Goal: Task Accomplishment & Management: Complete application form

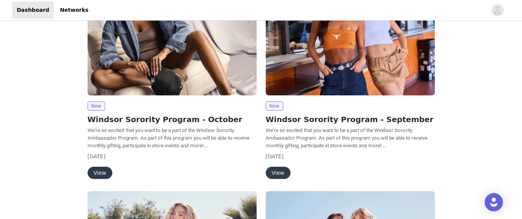
scroll to position [118, 0]
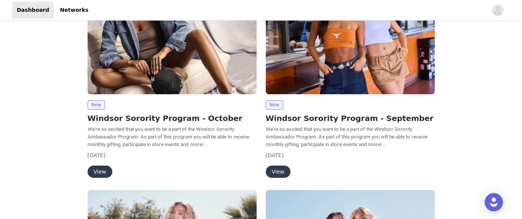
click at [104, 171] on button "View" at bounding box center [100, 171] width 25 height 12
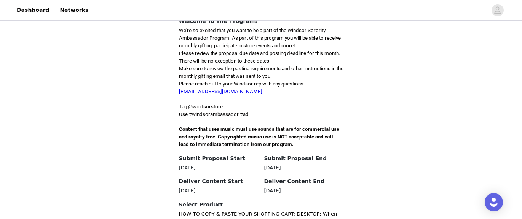
scroll to position [193, 0]
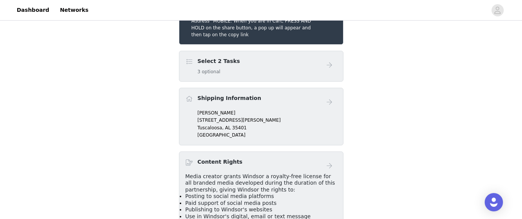
scroll to position [216, 0]
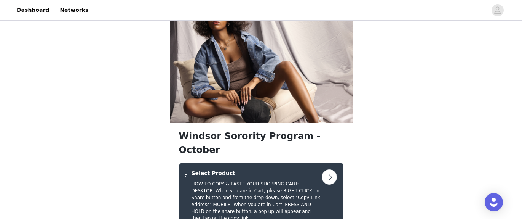
scroll to position [19, 0]
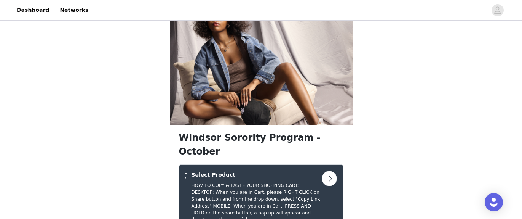
click at [330, 171] on button "button" at bounding box center [329, 178] width 15 height 15
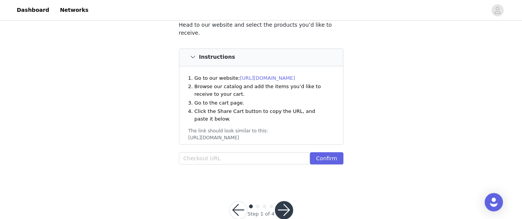
scroll to position [103, 0]
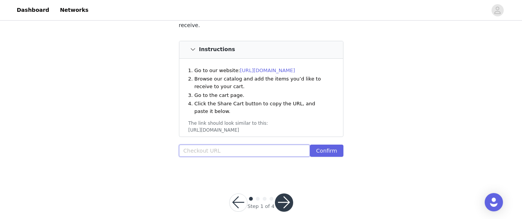
click at [231, 148] on input "text" at bounding box center [244, 150] width 131 height 12
paste input "[URL][DOMAIN_NAME]"
type input "[URL][DOMAIN_NAME]"
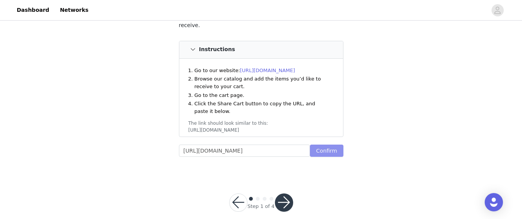
click at [326, 150] on button "Confirm" at bounding box center [326, 150] width 33 height 12
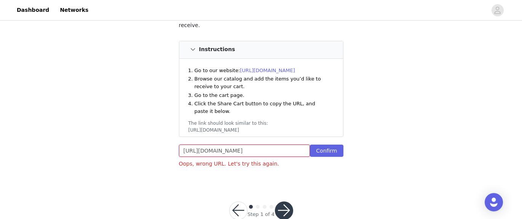
scroll to position [0, 105]
drag, startPoint x: 183, startPoint y: 149, endPoint x: 347, endPoint y: 147, distance: 164.5
click at [347, 147] on section "HOW TO COPY & PASTE YOUR SHOPPING CART: DESKTOP: When you are in Cart, please R…" at bounding box center [261, 71] width 183 height 225
paste input "[URL][DOMAIN_NAME]"
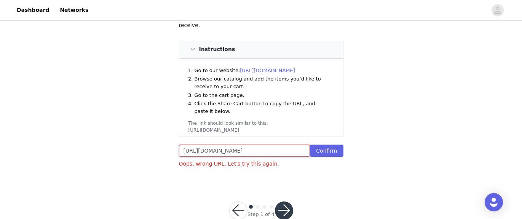
type input "[URL][DOMAIN_NAME]"
click at [321, 150] on button "Confirm" at bounding box center [326, 150] width 33 height 12
drag, startPoint x: 274, startPoint y: 151, endPoint x: 136, endPoint y: 152, distance: 137.8
click at [136, 152] on div "STEP 1 OF 4 Select Product HOW TO COPY & PASTE YOUR SHOPPING CART: DESKTOP: Whe…" at bounding box center [261, 51] width 522 height 264
paste input "[URL][DOMAIN_NAME]"
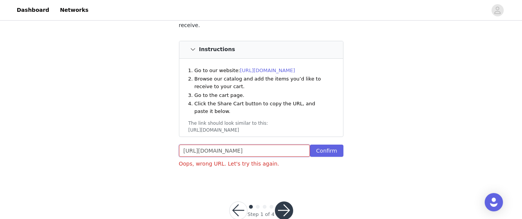
scroll to position [0, 653]
type input "[URL][DOMAIN_NAME]"
click at [326, 148] on button "Confirm" at bounding box center [326, 150] width 33 height 12
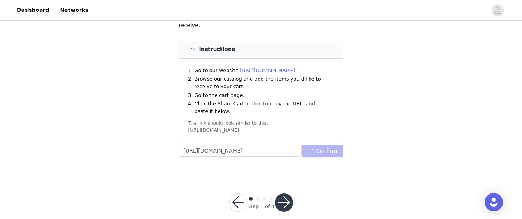
scroll to position [0, 0]
